Goal: Use online tool/utility: Utilize a website feature to perform a specific function

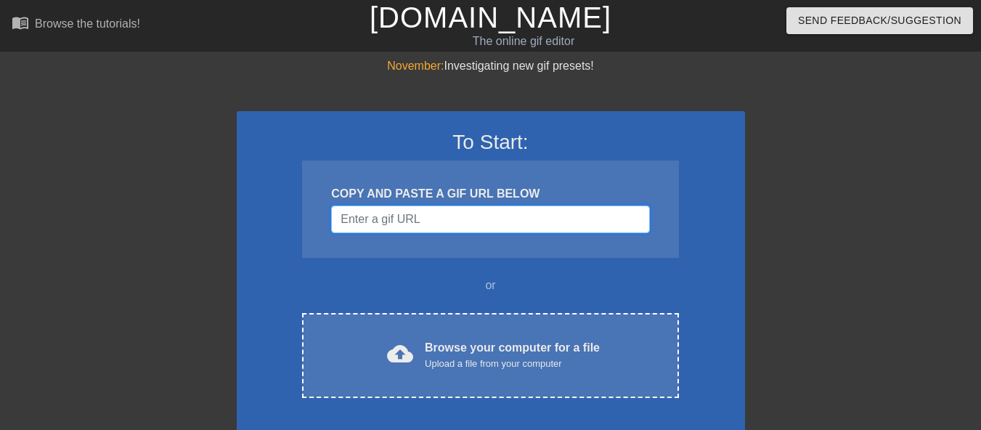
click at [407, 232] on input "Username" at bounding box center [490, 220] width 318 height 28
click at [398, 233] on div "COPY AND PASTE A GIF URL BELOW" at bounding box center [490, 209] width 376 height 97
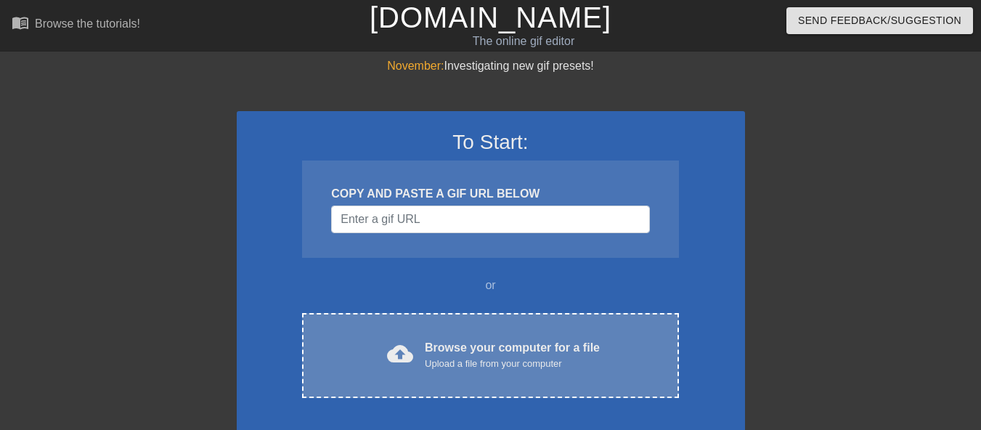
click at [434, 341] on div "Browse your computer for a file Upload a file from your computer" at bounding box center [512, 355] width 175 height 32
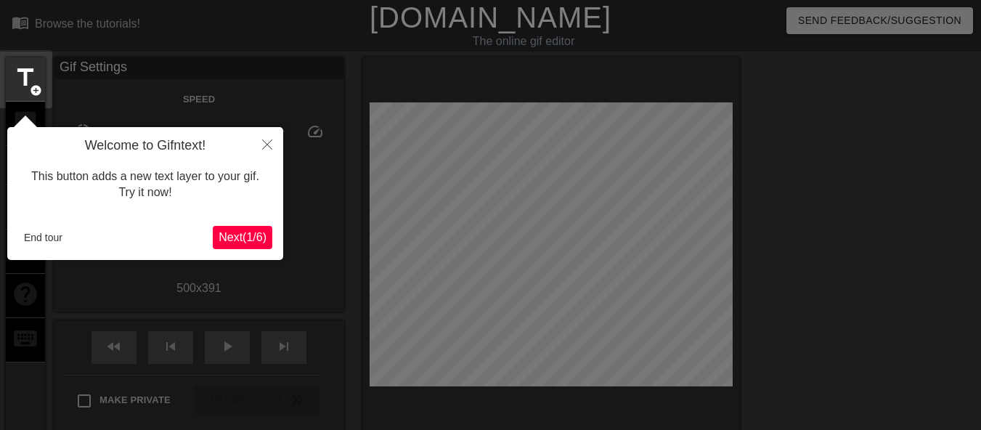
scroll to position [36, 0]
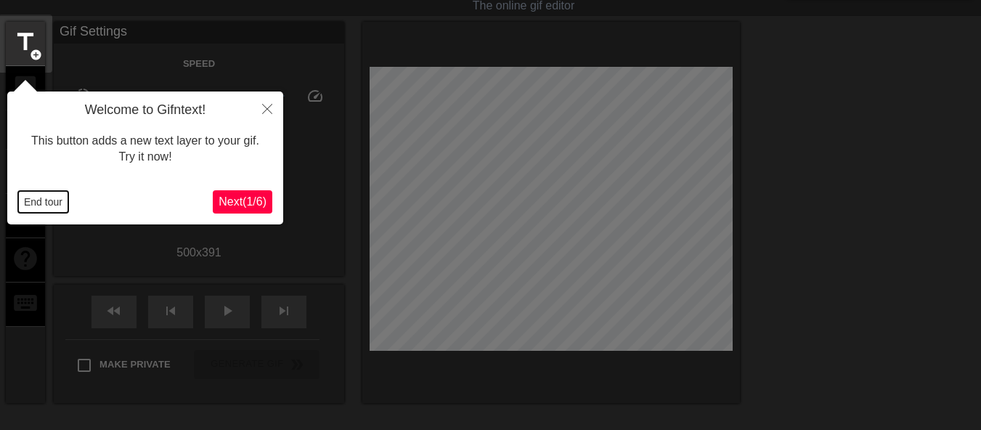
click at [41, 203] on button "End tour" at bounding box center [43, 202] width 50 height 22
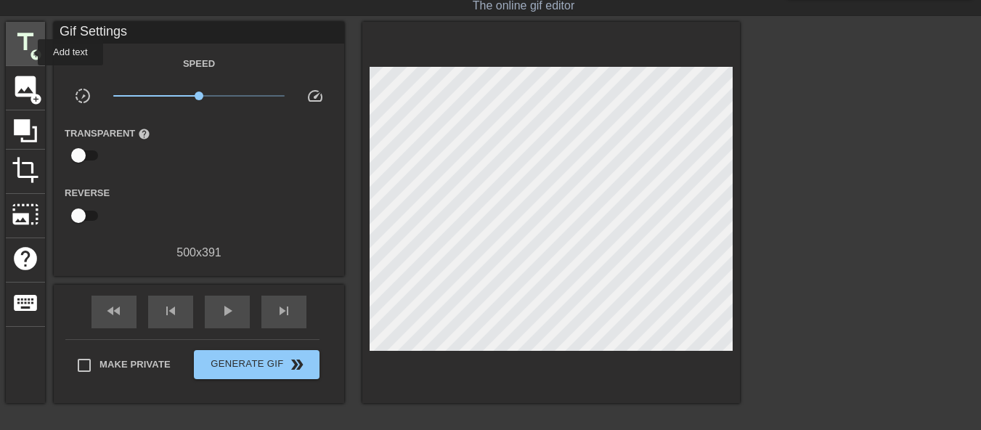
click at [28, 52] on span "title" at bounding box center [26, 42] width 28 height 28
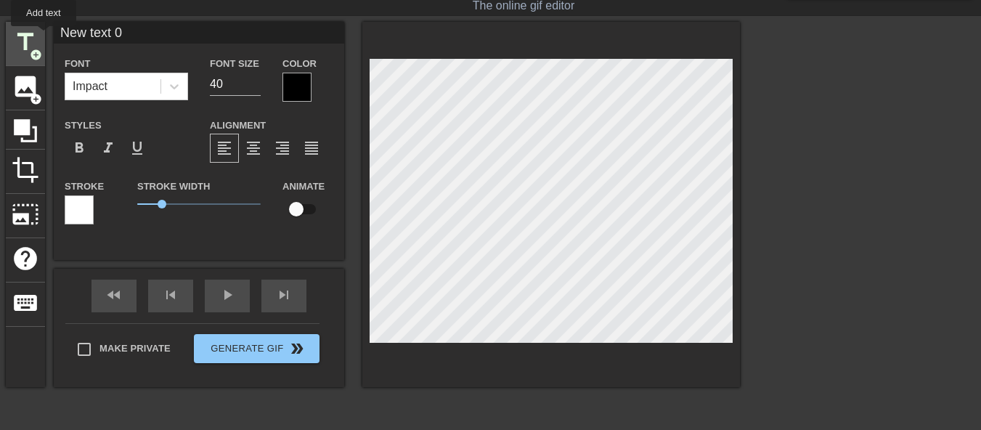
drag, startPoint x: 137, startPoint y: 37, endPoint x: 44, endPoint y: 36, distance: 93.7
click at [44, 36] on div "title add_circle image add_circle crop photo_size_select_large help keyboard Ne…" at bounding box center [373, 204] width 734 height 365
type input "[PERSON_NAME]!"
click at [82, 144] on span "format_bold" at bounding box center [78, 147] width 17 height 17
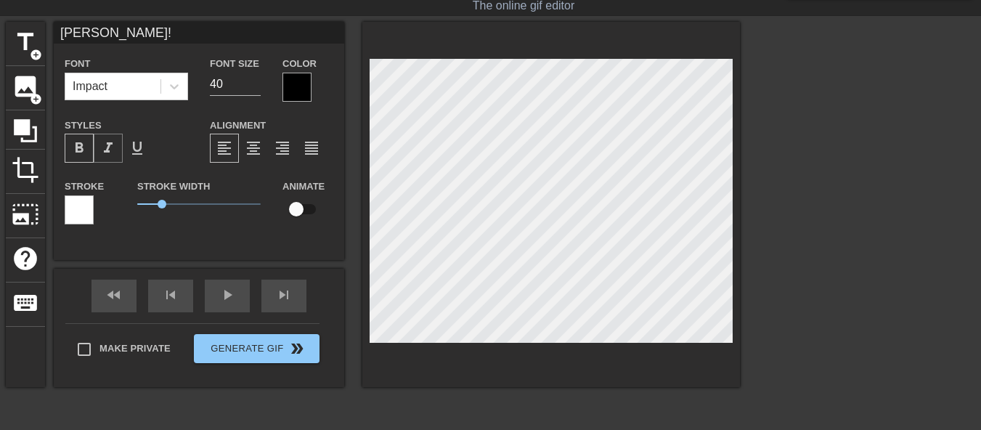
click at [110, 141] on span "format_italic" at bounding box center [108, 147] width 17 height 17
click at [291, 86] on div at bounding box center [297, 87] width 29 height 29
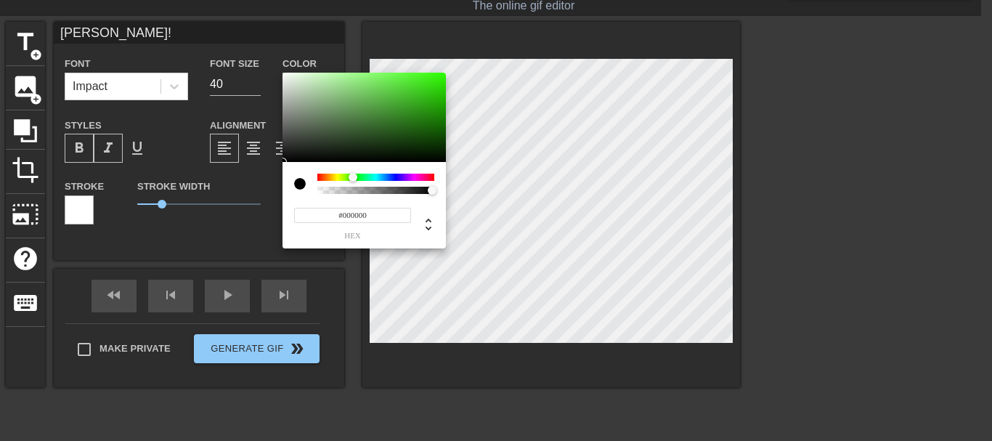
click at [353, 179] on div at bounding box center [375, 177] width 117 height 7
click at [421, 116] on div at bounding box center [364, 118] width 163 height 90
click at [389, 122] on div at bounding box center [364, 118] width 163 height 90
type input "#336329"
click at [378, 127] on div at bounding box center [364, 118] width 163 height 90
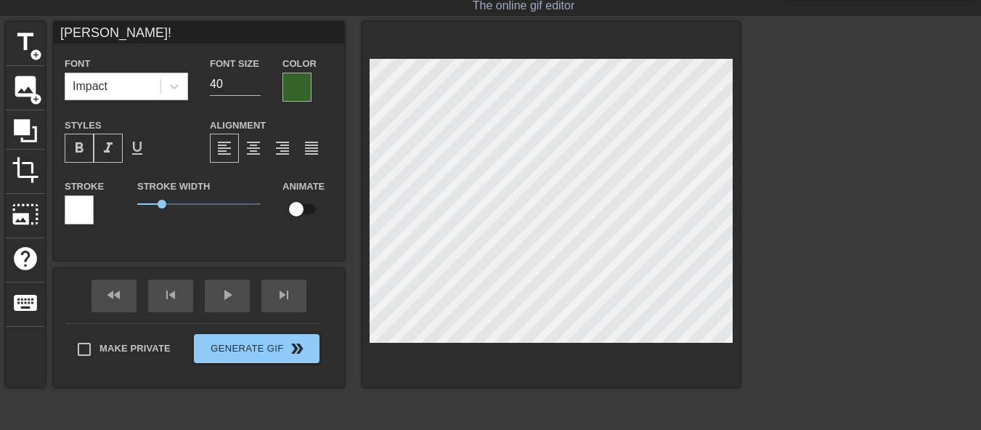
click at [299, 90] on div at bounding box center [297, 87] width 29 height 29
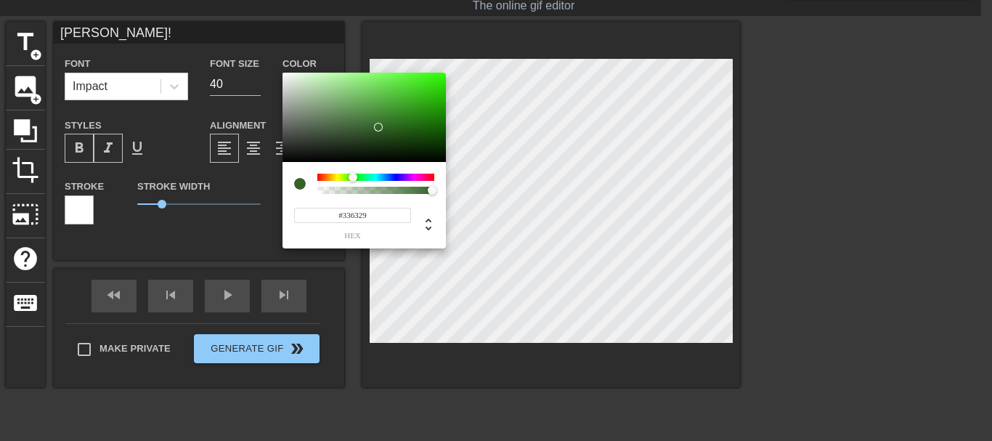
type input "#1E5312"
click at [410, 133] on div at bounding box center [364, 118] width 163 height 90
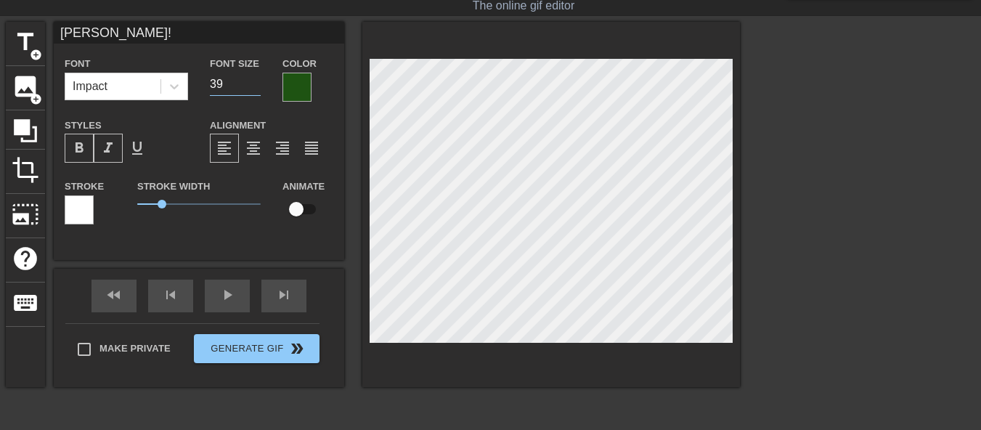
click at [251, 87] on input "39" at bounding box center [235, 84] width 51 height 23
click at [251, 87] on input "23" at bounding box center [235, 84] width 51 height 23
click at [251, 87] on input "22" at bounding box center [235, 84] width 51 height 23
click at [251, 87] on input "19" at bounding box center [235, 84] width 51 height 23
click at [254, 80] on input "20" at bounding box center [235, 84] width 51 height 23
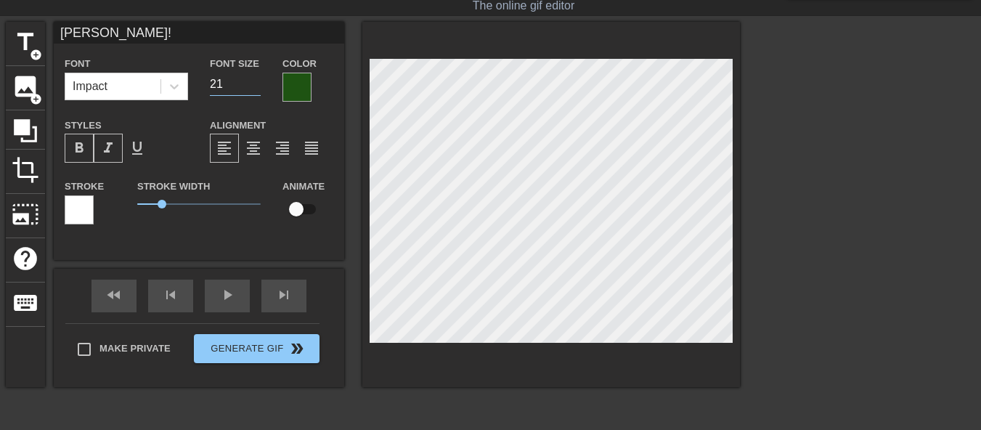
click at [254, 80] on input "21" at bounding box center [235, 84] width 51 height 23
click at [254, 80] on input "22" at bounding box center [235, 84] width 51 height 23
click at [254, 80] on input "23" at bounding box center [235, 84] width 51 height 23
click at [254, 80] on input "24" at bounding box center [235, 84] width 51 height 23
click at [112, 145] on span "format_italic" at bounding box center [108, 147] width 17 height 17
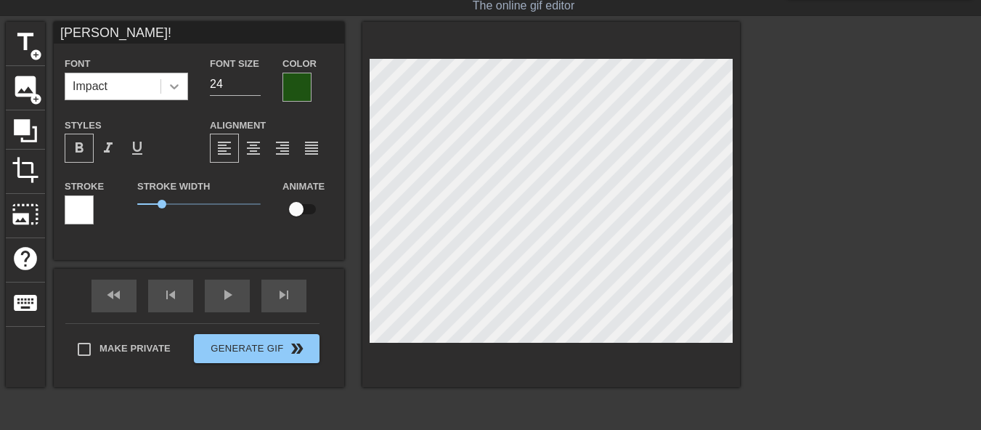
click at [177, 88] on icon at bounding box center [174, 86] width 15 height 15
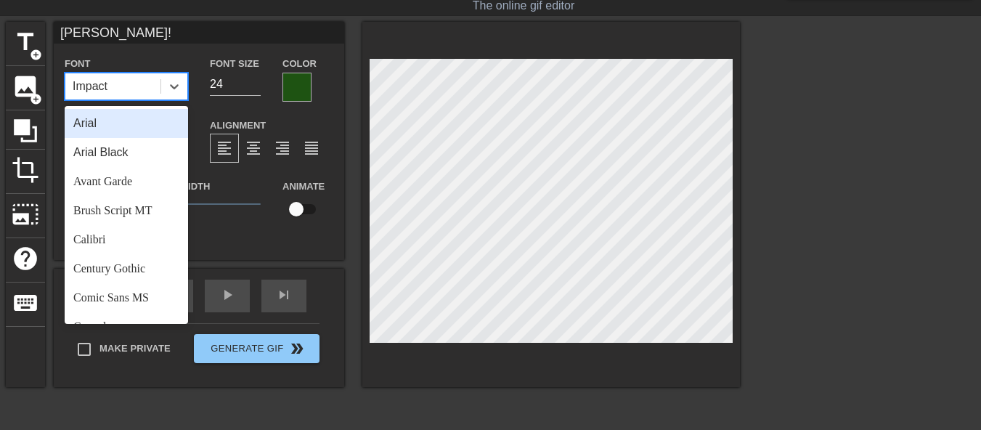
click at [134, 126] on div "Arial" at bounding box center [126, 123] width 123 height 29
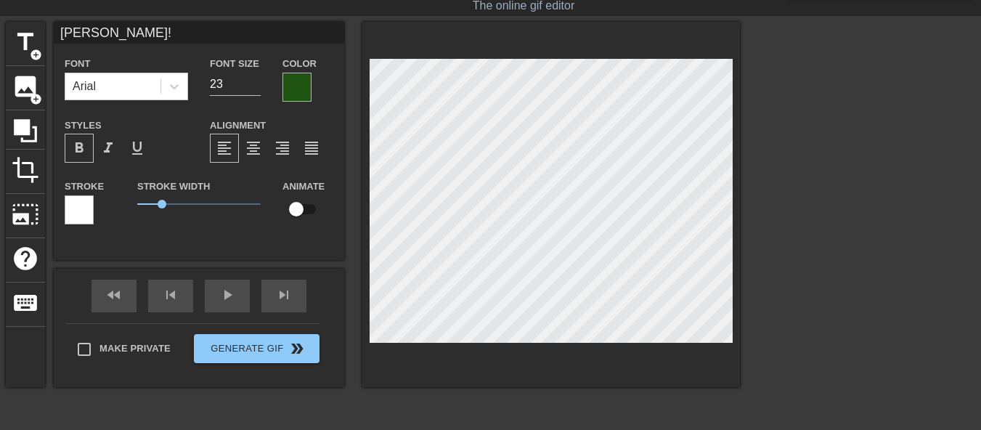
click at [258, 86] on input "23" at bounding box center [235, 84] width 51 height 23
click at [258, 86] on input "22" at bounding box center [235, 84] width 51 height 23
click at [258, 86] on input "21" at bounding box center [235, 84] width 51 height 23
click at [258, 86] on input "20" at bounding box center [235, 84] width 51 height 23
click at [258, 86] on input "19" at bounding box center [235, 84] width 51 height 23
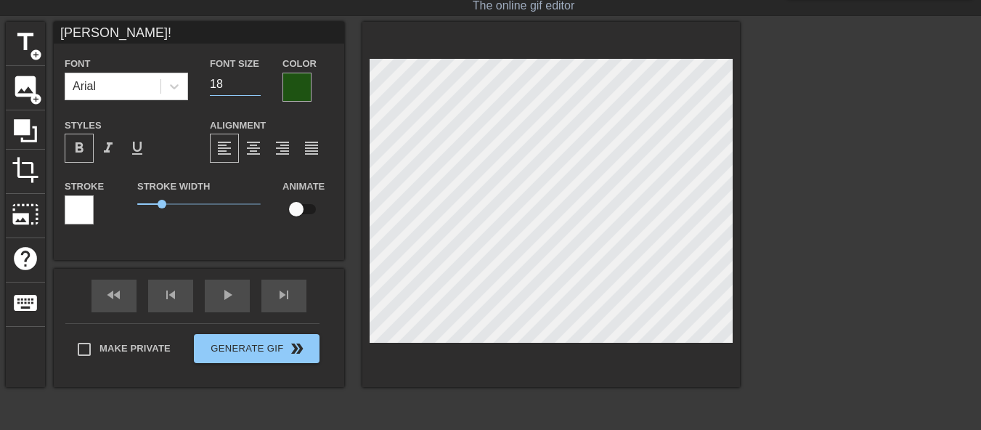
click at [258, 86] on input "18" at bounding box center [235, 84] width 51 height 23
click at [173, 88] on icon at bounding box center [174, 86] width 9 height 5
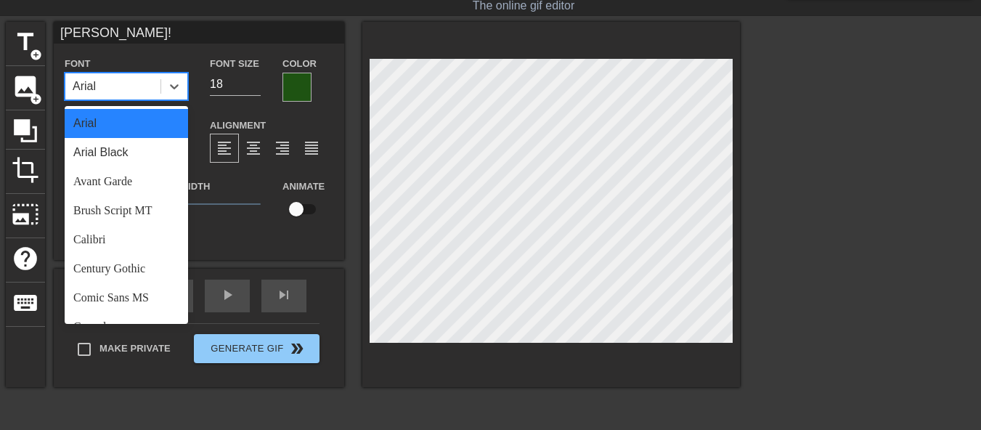
click at [135, 120] on div "Arial" at bounding box center [126, 123] width 123 height 29
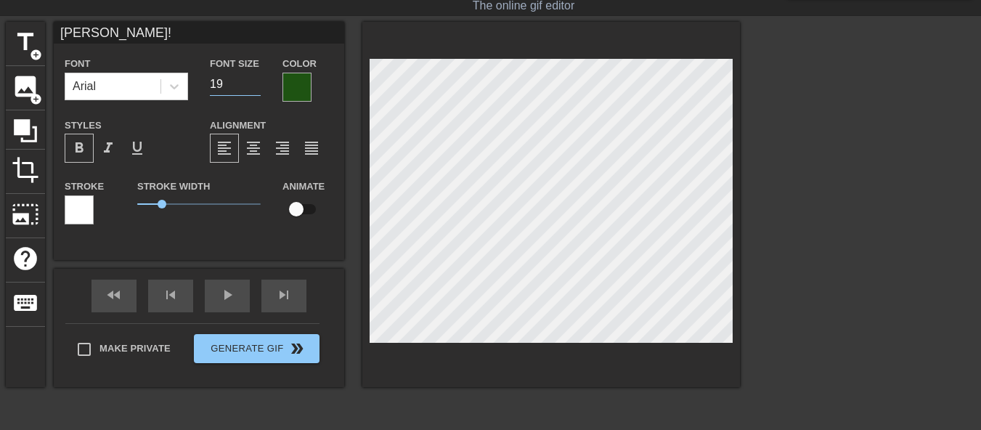
click at [253, 81] on input "19" at bounding box center [235, 84] width 51 height 23
click at [253, 81] on input "20" at bounding box center [235, 84] width 51 height 23
type input "22"
click at [253, 81] on input "22" at bounding box center [235, 84] width 51 height 23
click at [252, 147] on span "format_align_center" at bounding box center [253, 147] width 17 height 17
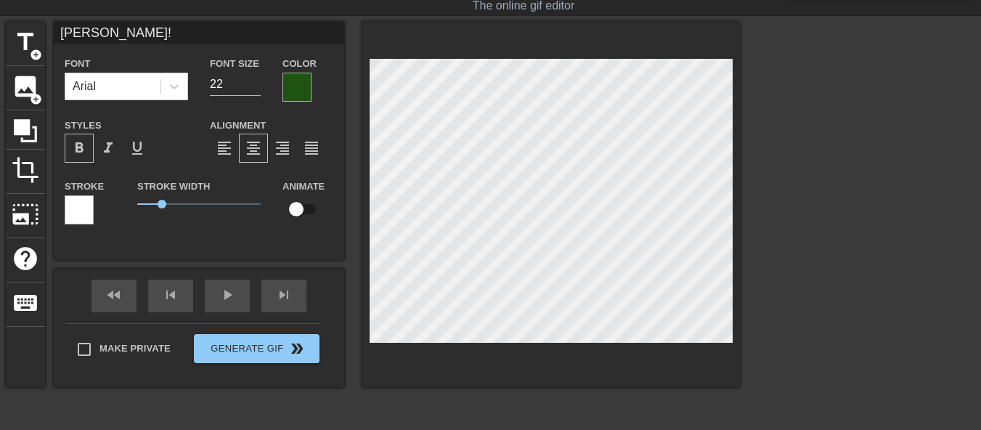
scroll to position [1, 1]
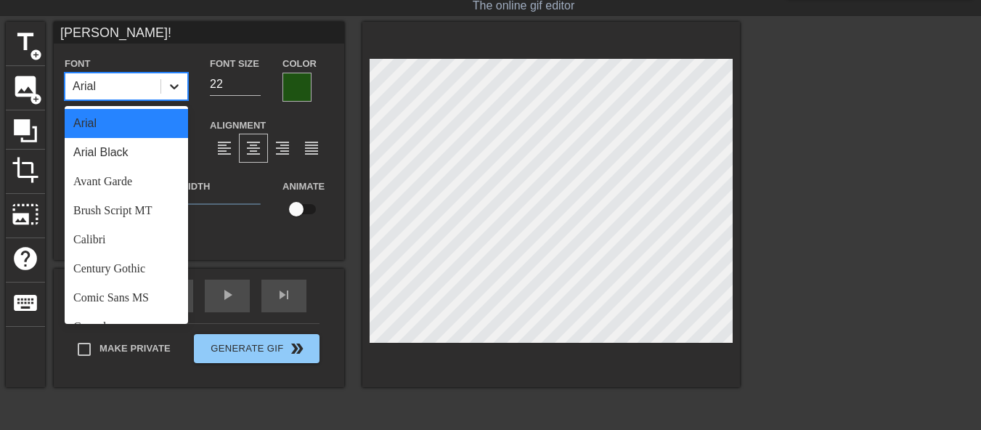
click at [174, 90] on icon at bounding box center [174, 86] width 15 height 15
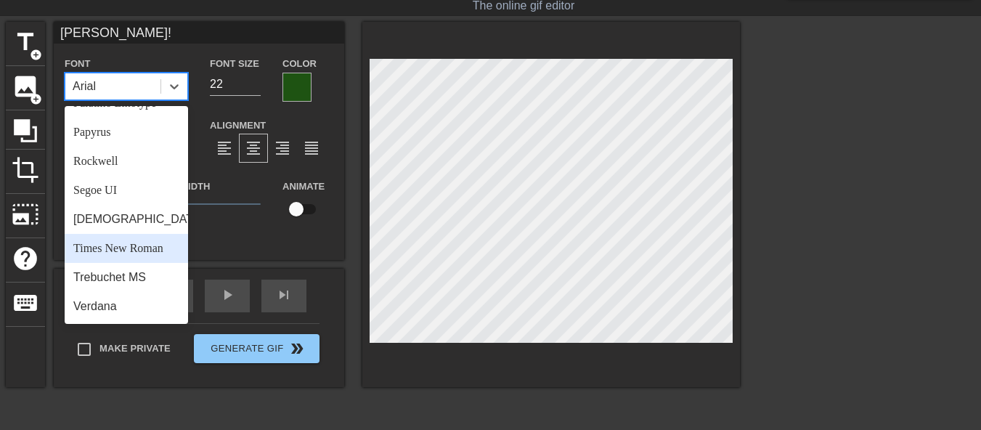
scroll to position [520, 0]
click at [126, 251] on div "Times New Roman" at bounding box center [126, 248] width 123 height 29
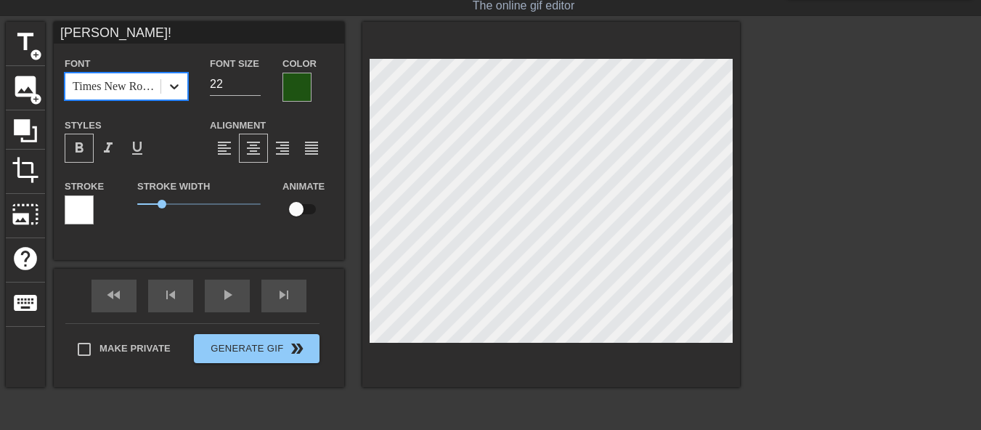
click at [180, 85] on icon at bounding box center [174, 86] width 15 height 15
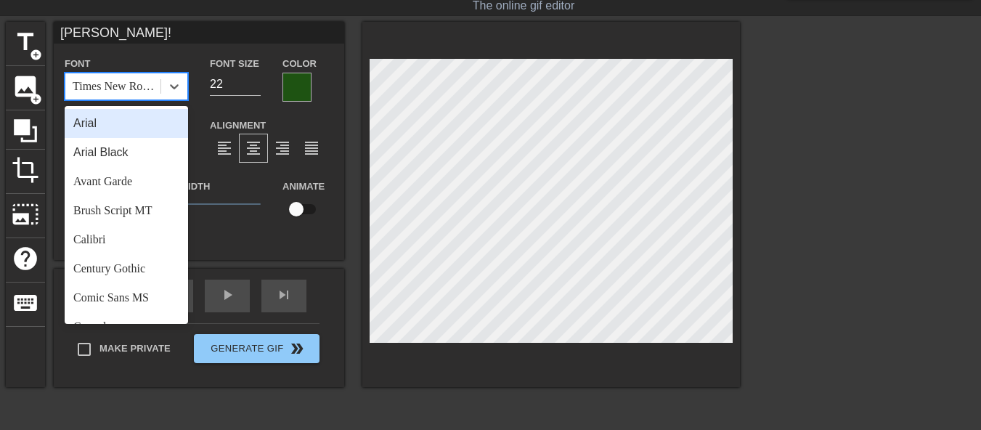
click at [115, 128] on div "Arial" at bounding box center [126, 123] width 123 height 29
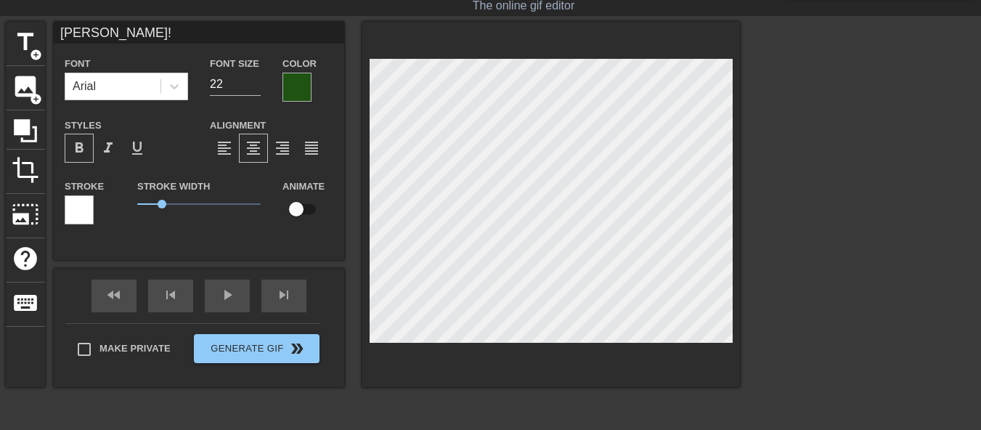
scroll to position [1, 2]
click at [255, 86] on input "21" at bounding box center [235, 84] width 51 height 23
click at [255, 86] on input "20" at bounding box center [235, 84] width 51 height 23
click at [255, 86] on input "19" at bounding box center [235, 84] width 51 height 23
type input "18"
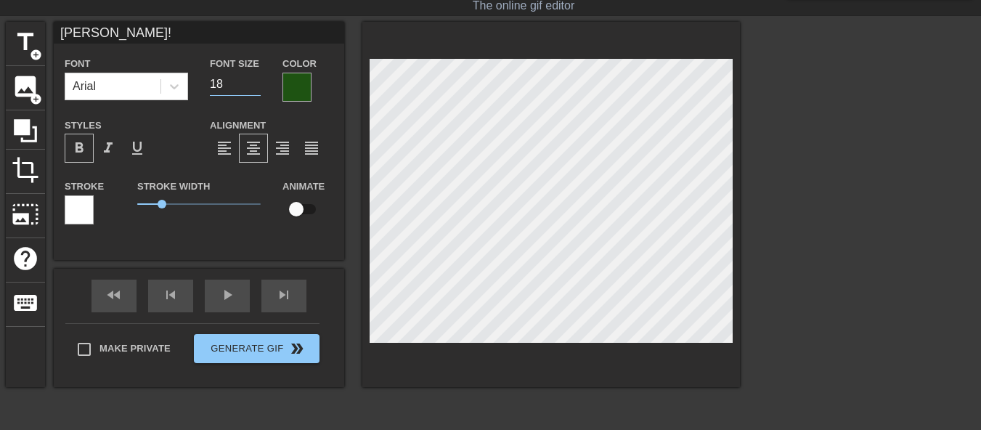
click at [255, 86] on input "18" at bounding box center [235, 84] width 51 height 23
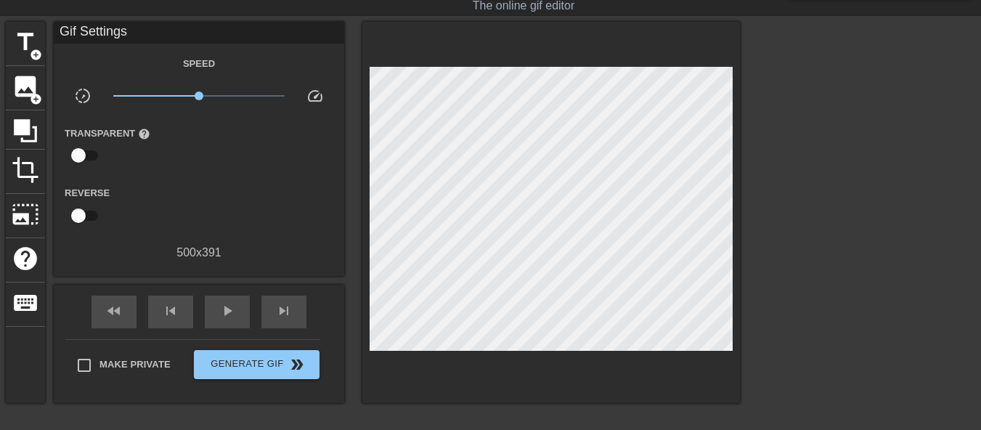
click at [357, 172] on div "title add_circle image add_circle crop photo_size_select_large help keyboard Gi…" at bounding box center [373, 212] width 734 height 381
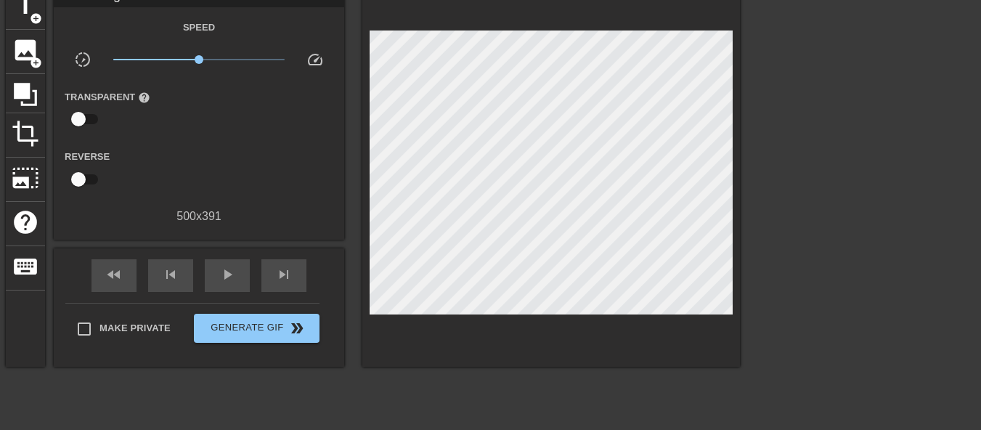
scroll to position [84, 0]
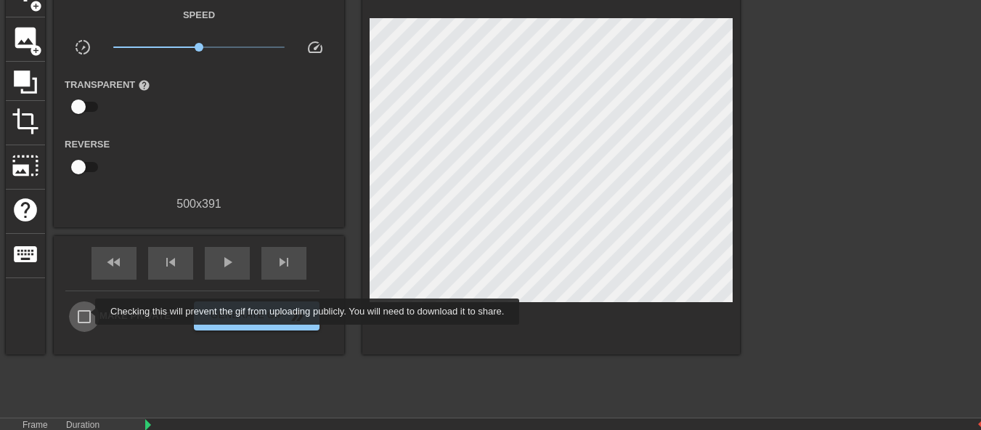
click at [86, 312] on input "Make Private" at bounding box center [84, 316] width 31 height 31
checkbox input "true"
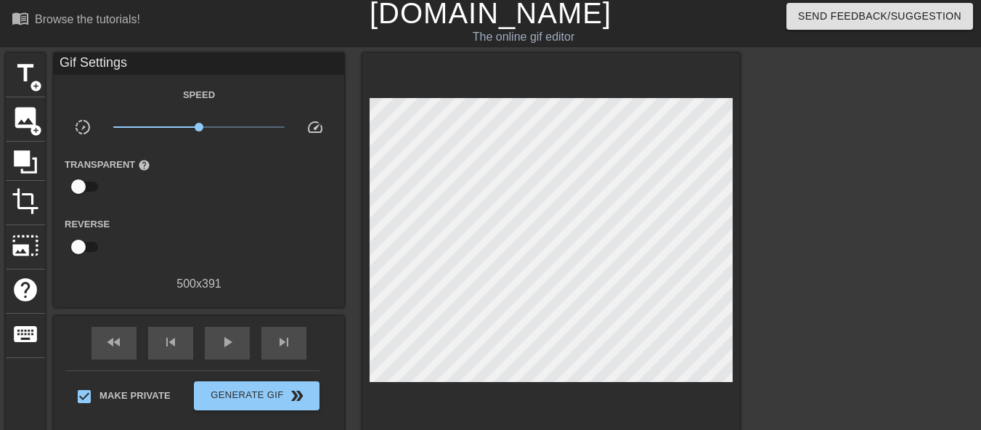
scroll to position [0, 0]
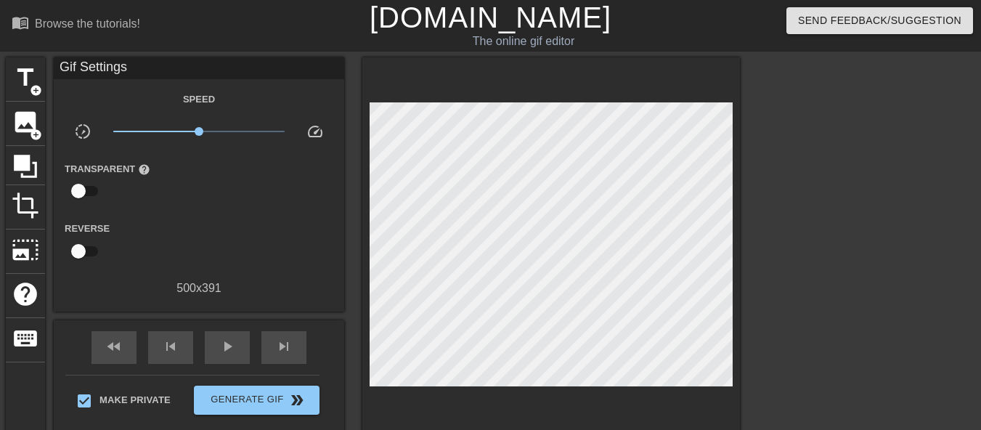
click at [137, 71] on div "Gif Settings" at bounding box center [199, 68] width 291 height 22
click at [134, 70] on div "Gif Settings" at bounding box center [199, 68] width 291 height 22
drag, startPoint x: 127, startPoint y: 69, endPoint x: 77, endPoint y: 60, distance: 50.9
click at [80, 60] on div "Gif Settings" at bounding box center [199, 68] width 291 height 22
click at [59, 60] on div "Gif Settings" at bounding box center [199, 68] width 291 height 22
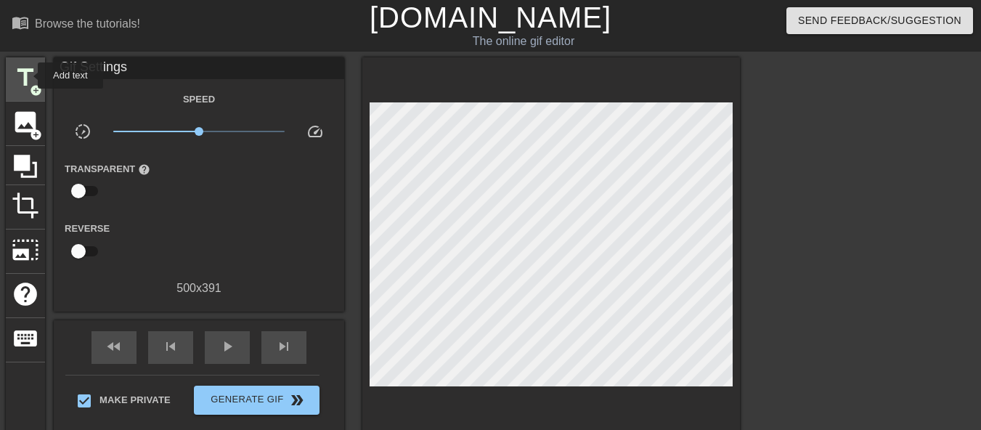
click at [28, 76] on span "title" at bounding box center [26, 78] width 28 height 28
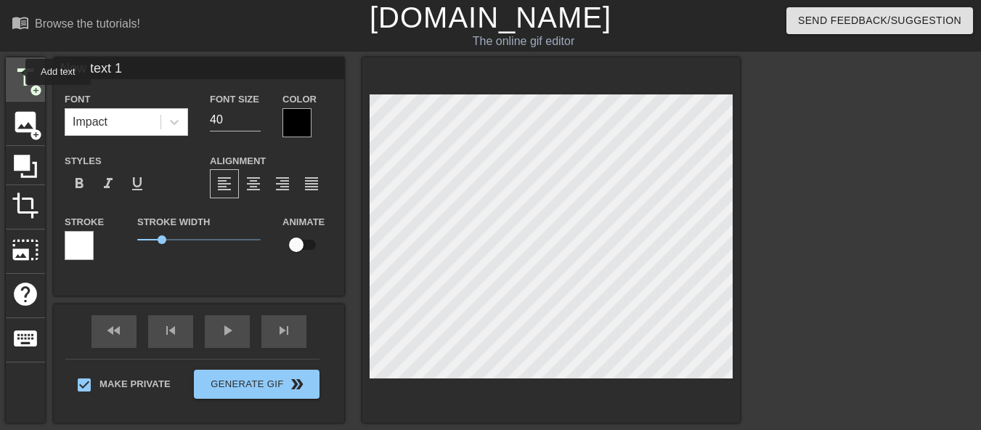
drag, startPoint x: 131, startPoint y: 70, endPoint x: 16, endPoint y: 72, distance: 114.8
click at [16, 72] on div "title add_circle image add_circle crop photo_size_select_large help keyboard Ne…" at bounding box center [373, 239] width 734 height 365
type input "14 жовтня 2025"
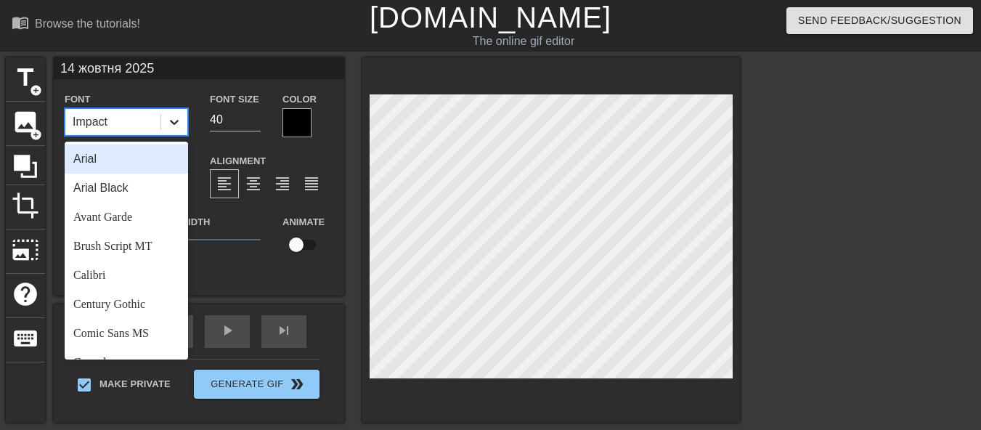
click at [173, 118] on icon at bounding box center [174, 122] width 15 height 15
click at [127, 158] on div "Arial" at bounding box center [126, 159] width 123 height 29
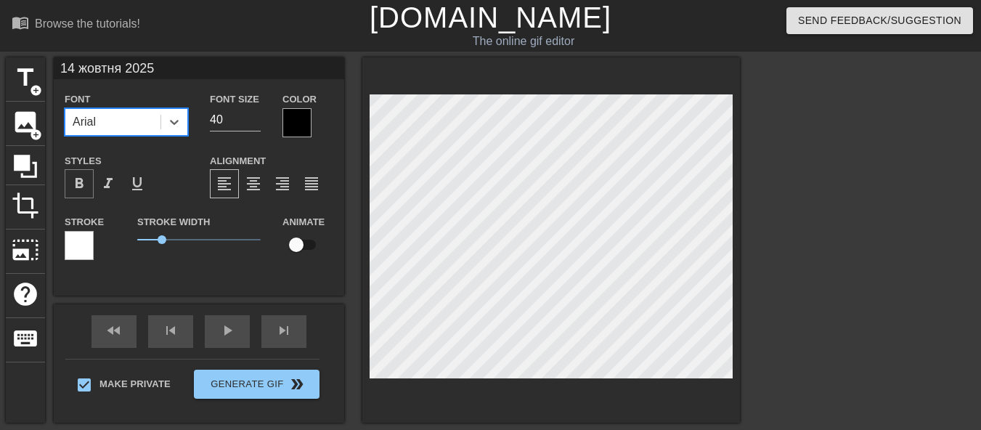
click at [75, 186] on span "format_bold" at bounding box center [78, 183] width 17 height 17
click at [309, 123] on div at bounding box center [297, 122] width 29 height 29
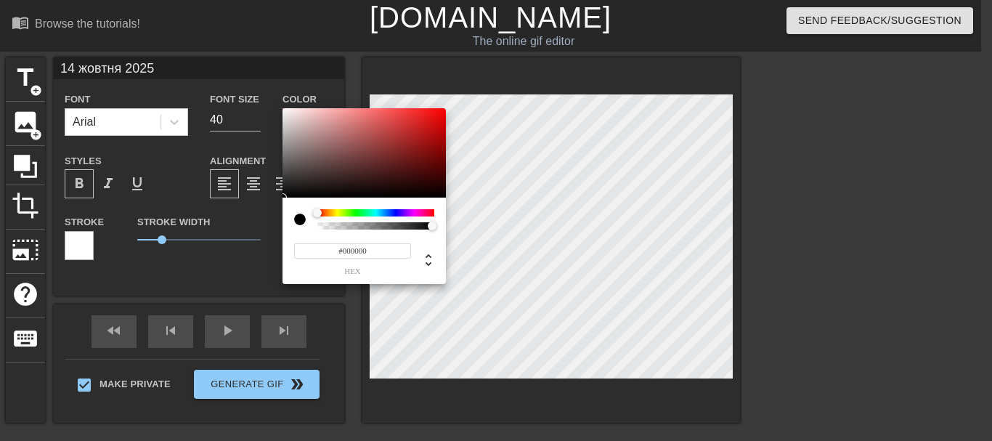
click at [347, 214] on div at bounding box center [375, 212] width 117 height 7
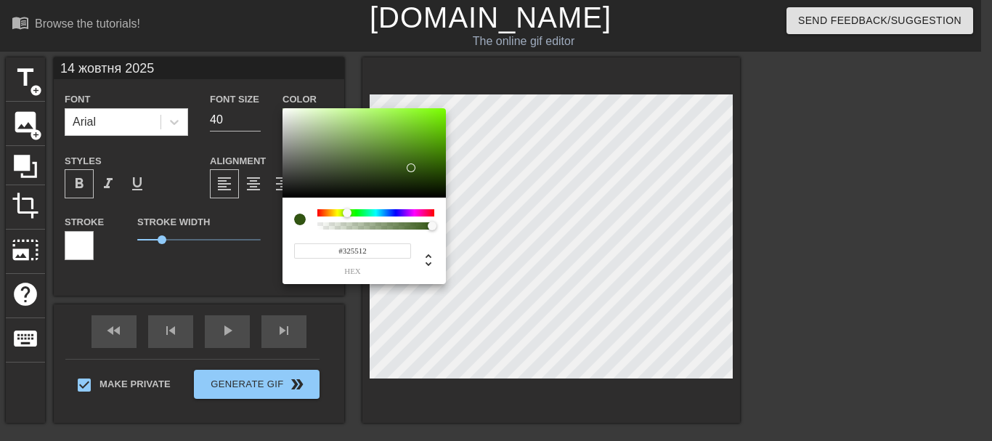
click at [411, 168] on div at bounding box center [364, 153] width 163 height 90
type input "#325511"
click at [413, 168] on div at bounding box center [411, 167] width 9 height 9
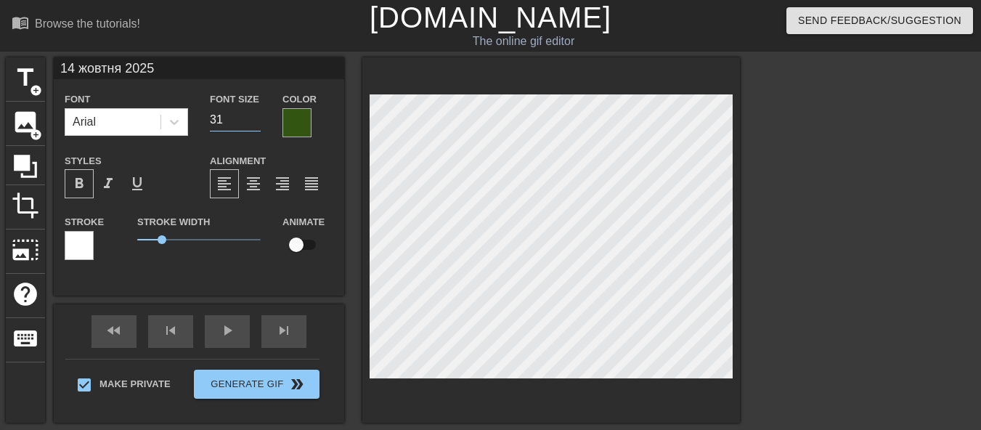
click at [255, 122] on input "31" at bounding box center [235, 119] width 51 height 23
click at [255, 122] on input "30" at bounding box center [235, 119] width 51 height 23
click at [255, 122] on input "29" at bounding box center [235, 119] width 51 height 23
type input "21"
click at [255, 122] on input "21" at bounding box center [235, 119] width 51 height 23
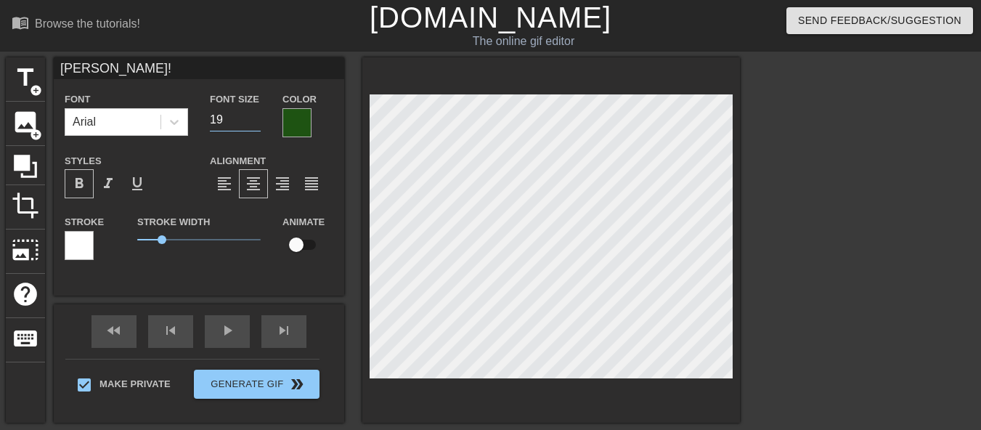
click at [253, 114] on input "19" at bounding box center [235, 119] width 51 height 23
click at [253, 114] on input "20" at bounding box center [235, 119] width 51 height 23
click at [253, 114] on input "21" at bounding box center [235, 119] width 51 height 23
click at [253, 114] on input "22" at bounding box center [235, 119] width 51 height 23
click at [253, 114] on input "23" at bounding box center [235, 119] width 51 height 23
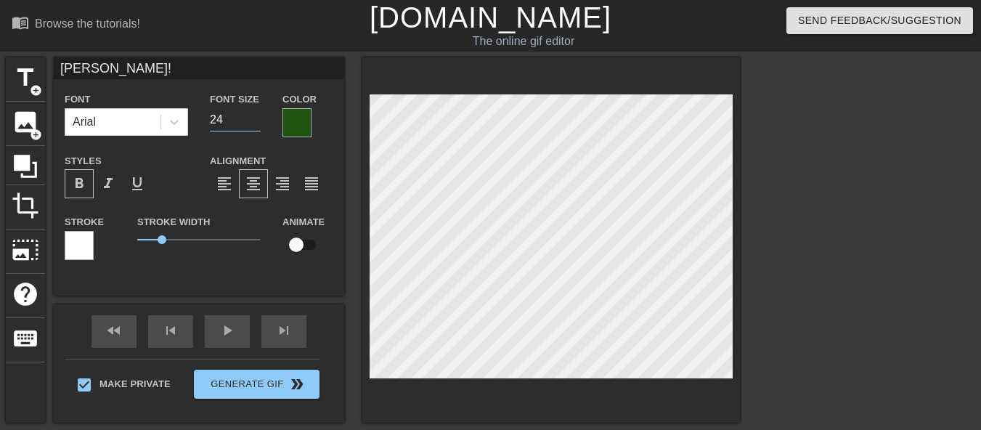
type input "24"
click at [253, 114] on input "24" at bounding box center [235, 119] width 51 height 23
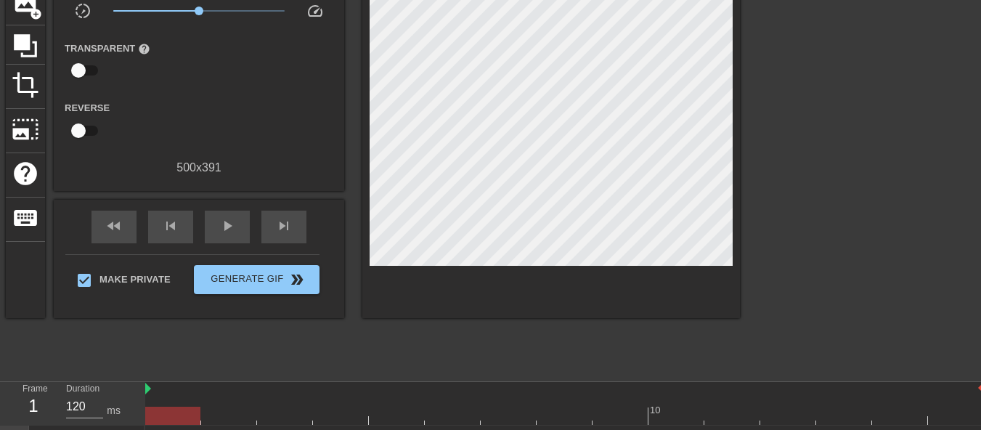
scroll to position [121, 0]
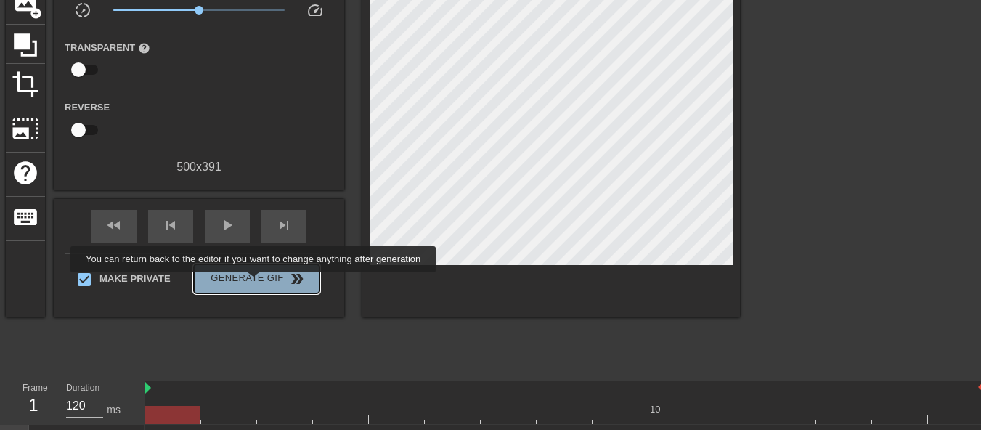
click at [255, 280] on span "Generate Gif double_arrow" at bounding box center [257, 278] width 114 height 17
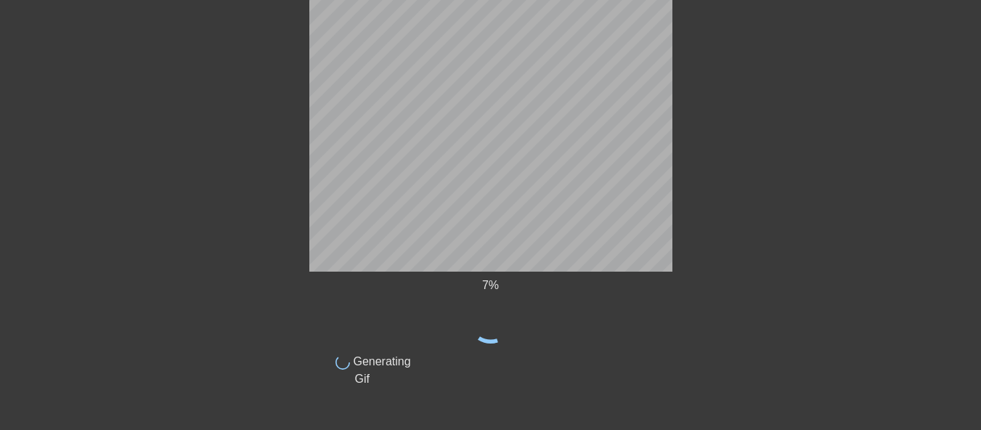
scroll to position [70, 0]
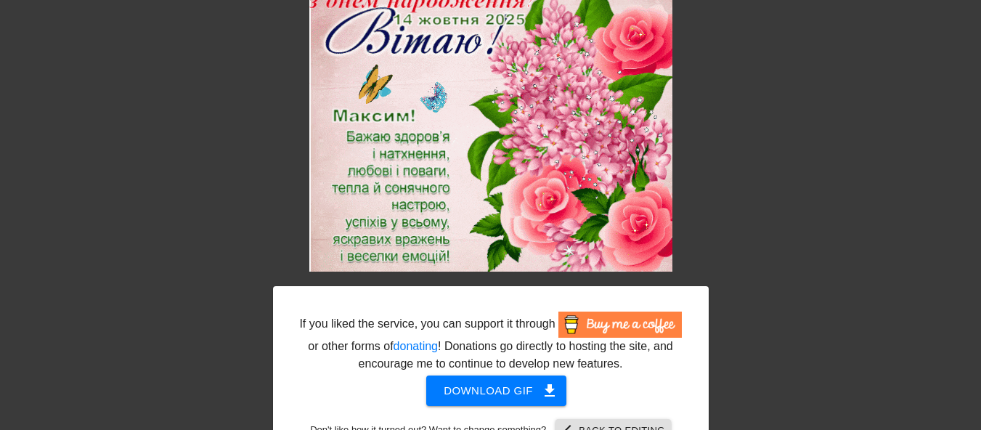
drag, startPoint x: 467, startPoint y: 1, endPoint x: 700, endPoint y: 189, distance: 299.6
click at [700, 189] on div "If you liked the service, you can support it through or other forms of donating…" at bounding box center [491, 226] width 436 height 477
